Goal: Information Seeking & Learning: Find specific fact

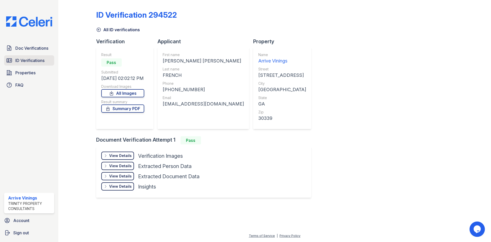
click at [30, 59] on span "ID Verifications" at bounding box center [29, 60] width 29 height 6
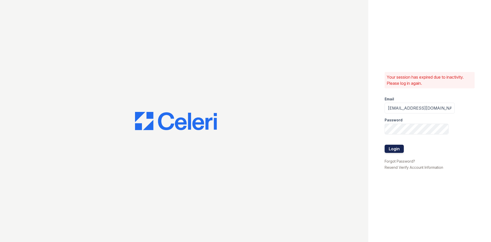
click at [398, 149] on button "Login" at bounding box center [394, 149] width 19 height 8
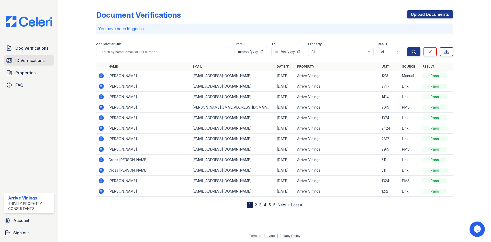
click at [34, 61] on span "ID Verifications" at bounding box center [29, 60] width 29 height 6
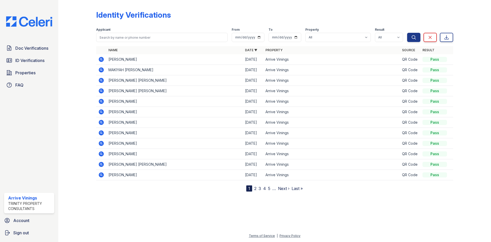
click at [101, 68] on icon at bounding box center [101, 69] width 5 height 5
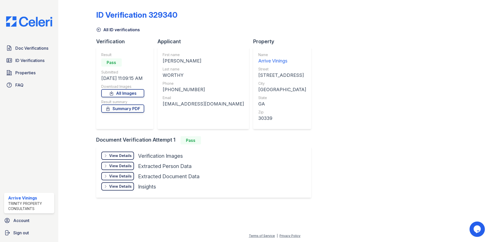
drag, startPoint x: 215, startPoint y: 61, endPoint x: 161, endPoint y: 60, distance: 54.2
click at [161, 60] on div "First name MAKIYAH SANDREA Last name WORTHY Phone +14708609390 Email makiyahwor…" at bounding box center [204, 88] width 92 height 82
copy div "MAKIYAH SANDREA"
click at [199, 84] on div "Phone" at bounding box center [203, 83] width 81 height 5
drag, startPoint x: 168, startPoint y: 89, endPoint x: 203, endPoint y: 91, distance: 34.6
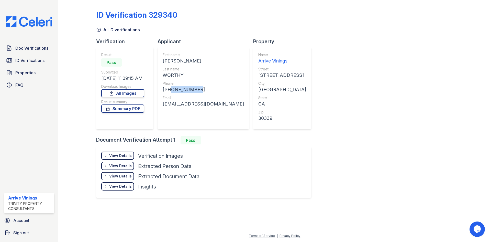
click at [203, 91] on div "+14708609390" at bounding box center [203, 89] width 81 height 7
copy div "4708609390"
click at [166, 100] on div "Email makiyahworthy1@gmail.com" at bounding box center [203, 101] width 81 height 12
click at [210, 118] on div "First name MAKIYAH SANDREA Last name WORTHY Phone +14708609390 Email makiyahwor…" at bounding box center [203, 88] width 81 height 72
drag, startPoint x: 226, startPoint y: 103, endPoint x: 164, endPoint y: 102, distance: 61.7
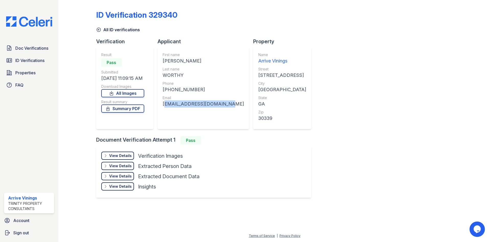
click at [159, 104] on div "First name MAKIYAH SANDREA Last name WORTHY Phone +14708609390 Email makiyahwor…" at bounding box center [204, 88] width 92 height 82
copy div "makiyahworthy1@gmail.com"
